Goal: Use online tool/utility: Utilize a website feature to perform a specific function

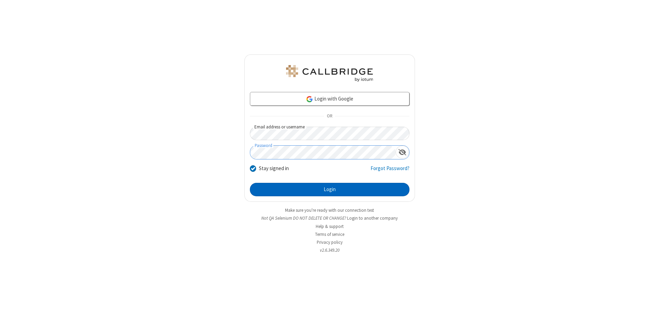
click at [329, 189] on button "Login" at bounding box center [330, 190] width 160 height 14
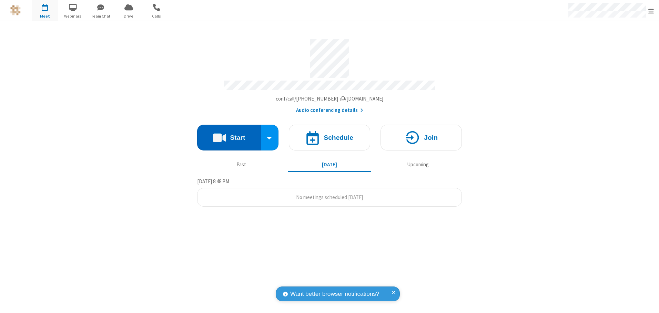
click at [229, 135] on button "Start" at bounding box center [229, 138] width 64 height 26
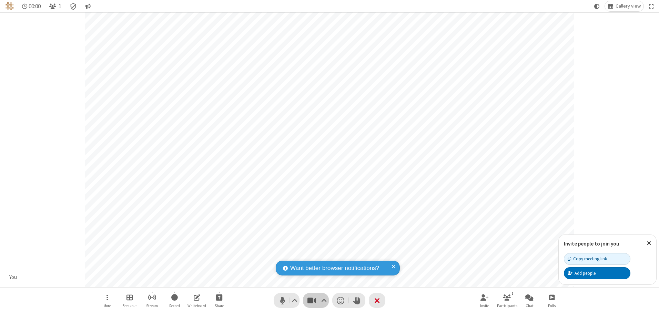
click at [311, 300] on span "Stop video (Alt+V)" at bounding box center [311, 301] width 10 height 10
click at [311, 300] on span "Start video (Alt+V)" at bounding box center [311, 301] width 10 height 10
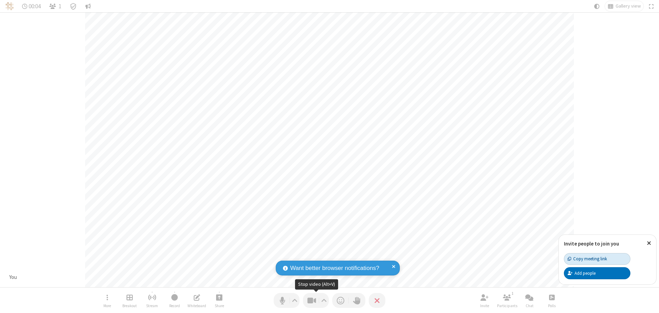
click at [597, 259] on div "Copy meeting link" at bounding box center [586, 259] width 39 height 7
